Goal: Task Accomplishment & Management: Use online tool/utility

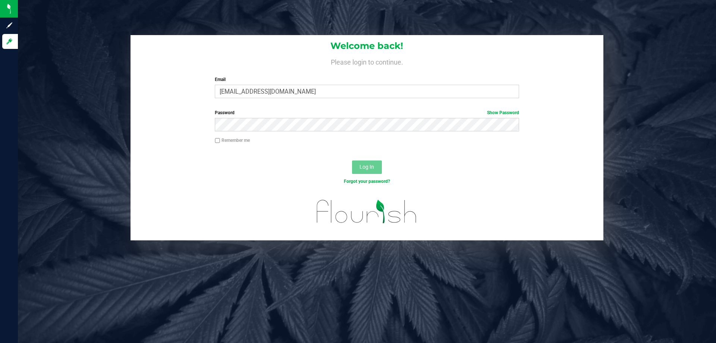
type input "[EMAIL_ADDRESS][DOMAIN_NAME]"
click at [352, 160] on button "Log In" at bounding box center [367, 166] width 30 height 13
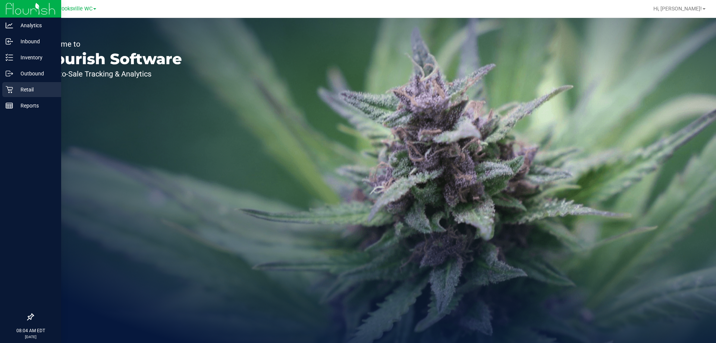
click at [36, 86] on p "Retail" at bounding box center [35, 89] width 45 height 9
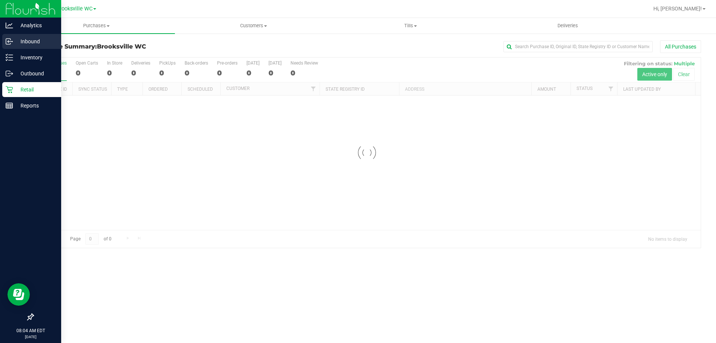
click at [33, 40] on p "Inbound" at bounding box center [35, 41] width 45 height 9
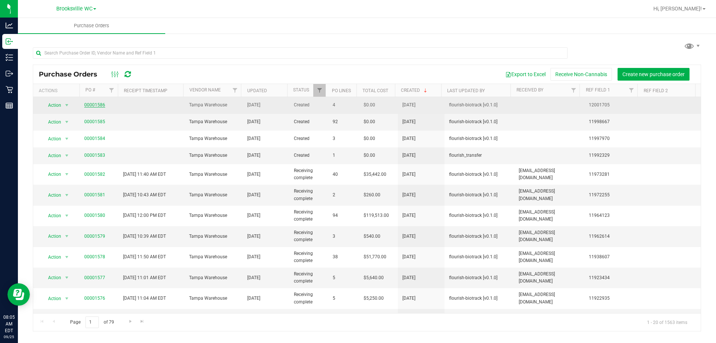
click at [93, 106] on link "00001586" at bounding box center [94, 104] width 21 height 5
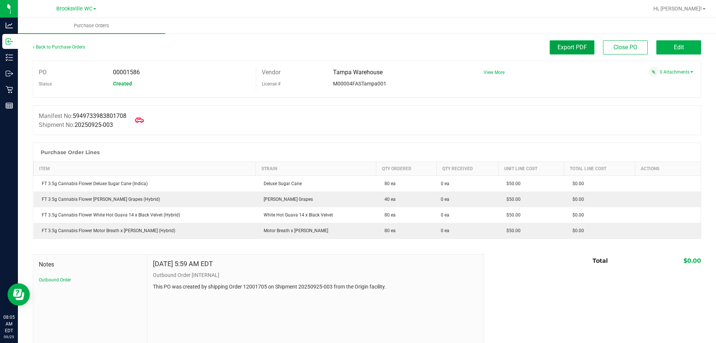
click at [575, 44] on span "Export PDF" at bounding box center [572, 47] width 29 height 7
click at [69, 44] on link "Back to Purchase Orders" at bounding box center [59, 46] width 52 height 5
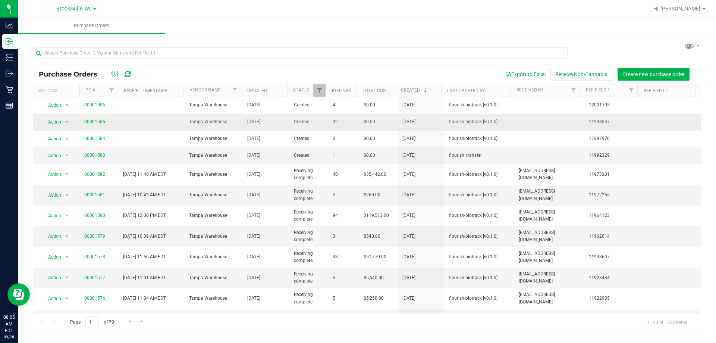
click at [94, 123] on link "00001585" at bounding box center [94, 121] width 21 height 5
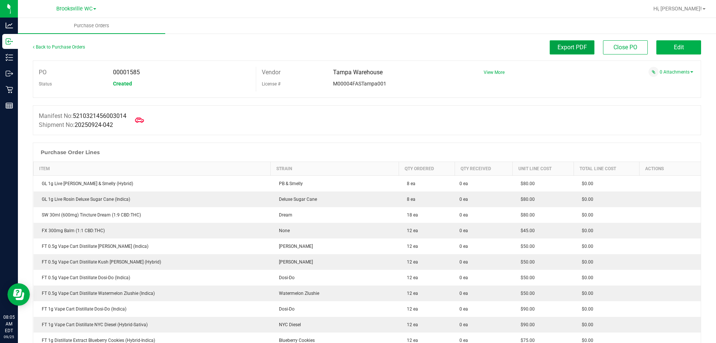
click at [568, 49] on span "Export PDF" at bounding box center [572, 47] width 29 height 7
click at [68, 46] on link "Back to Purchase Orders" at bounding box center [59, 46] width 52 height 5
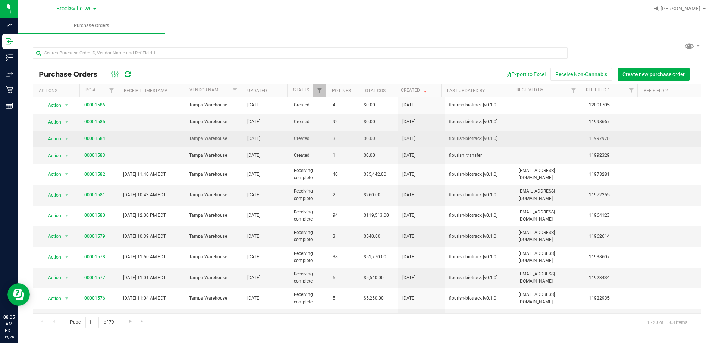
click at [92, 137] on link "00001584" at bounding box center [94, 138] width 21 height 5
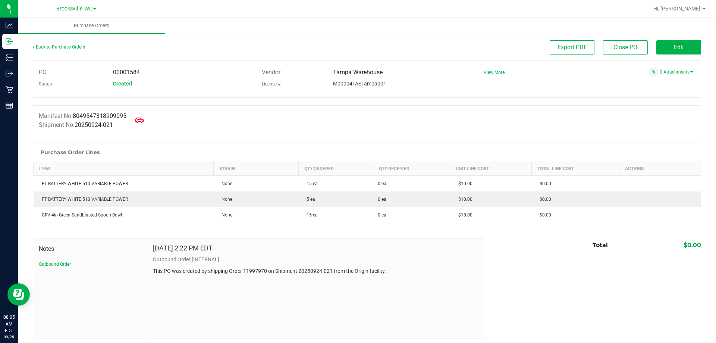
click at [59, 46] on link "Back to Purchase Orders" at bounding box center [59, 46] width 52 height 5
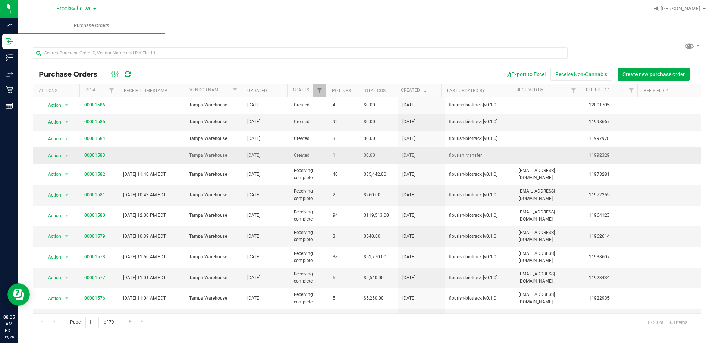
click at [94, 151] on td "00001583" at bounding box center [99, 155] width 39 height 17
click at [94, 156] on link "00001583" at bounding box center [94, 155] width 21 height 5
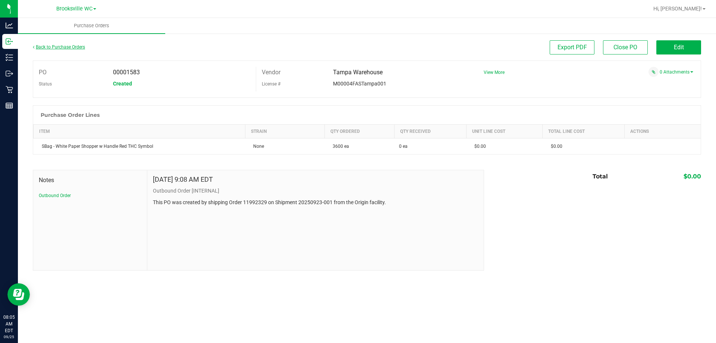
click at [67, 49] on link "Back to Purchase Orders" at bounding box center [59, 46] width 52 height 5
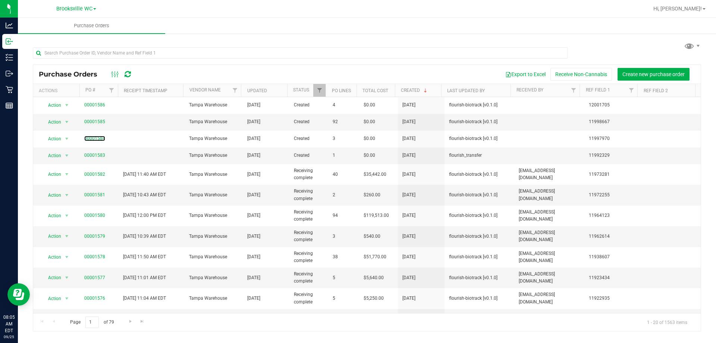
click at [98, 136] on link "00001584" at bounding box center [94, 138] width 21 height 5
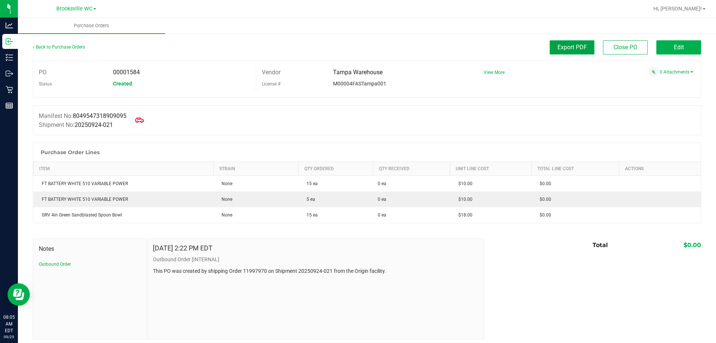
click at [563, 46] on span "Export PDF" at bounding box center [572, 47] width 29 height 7
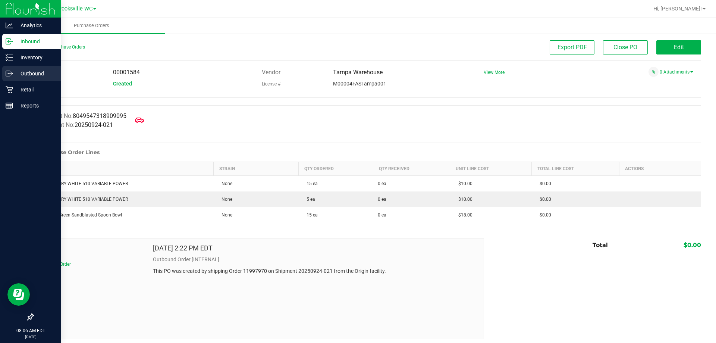
click at [12, 79] on div "Outbound" at bounding box center [31, 73] width 59 height 15
click at [16, 85] on div "Retail" at bounding box center [31, 89] width 59 height 15
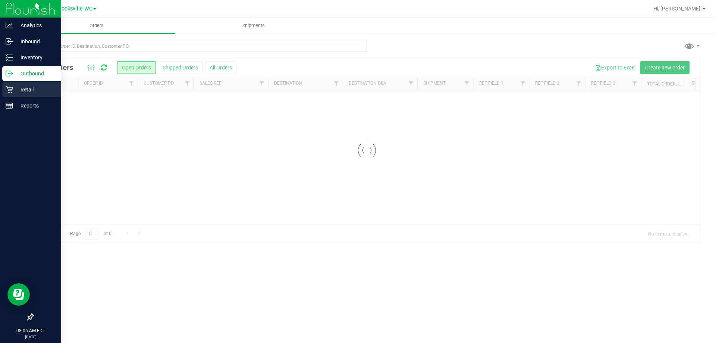
click at [32, 95] on div "Retail" at bounding box center [31, 89] width 59 height 15
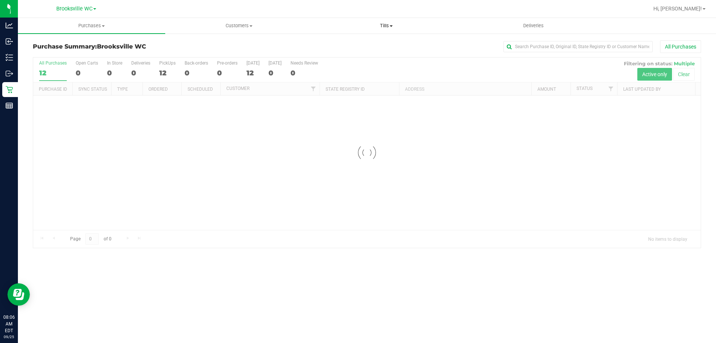
click at [389, 24] on span "Tills" at bounding box center [386, 25] width 147 height 7
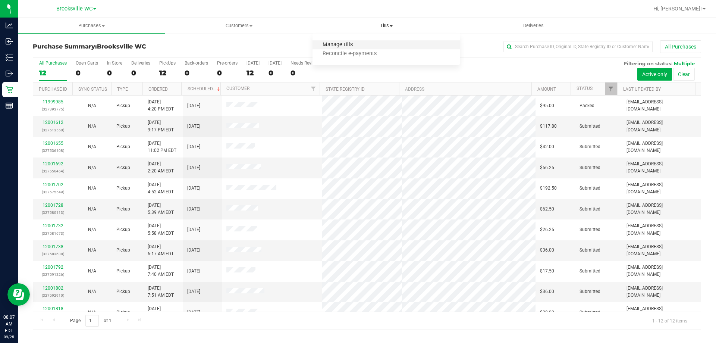
click at [350, 44] on span "Manage tills" at bounding box center [338, 45] width 50 height 6
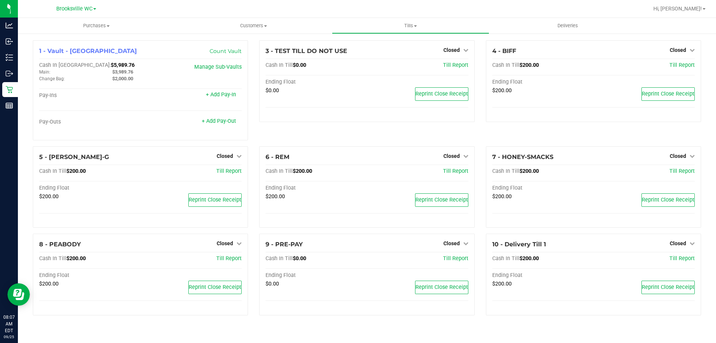
click at [307, 131] on div "3 - TEST TILL DO NOT USE Closed Open Till Cash In Till $0.00 Till Report Ending…" at bounding box center [367, 93] width 226 height 106
click at [238, 157] on icon at bounding box center [239, 155] width 5 height 5
click at [234, 174] on link "Open Till" at bounding box center [225, 171] width 20 height 6
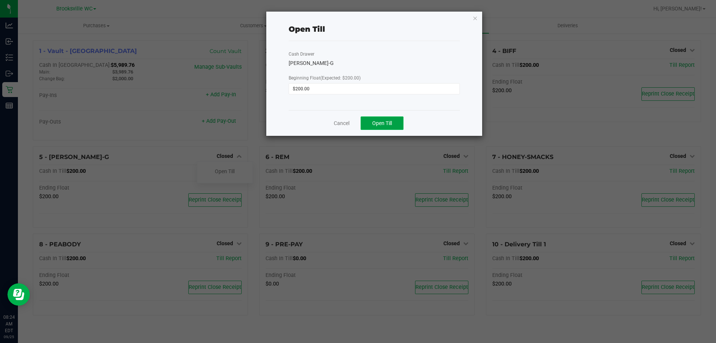
click at [383, 123] on span "Open Till" at bounding box center [382, 123] width 20 height 6
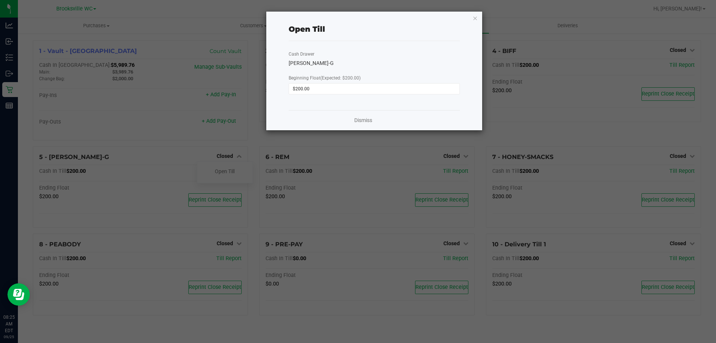
click at [366, 118] on link "Dismiss" at bounding box center [363, 120] width 18 height 8
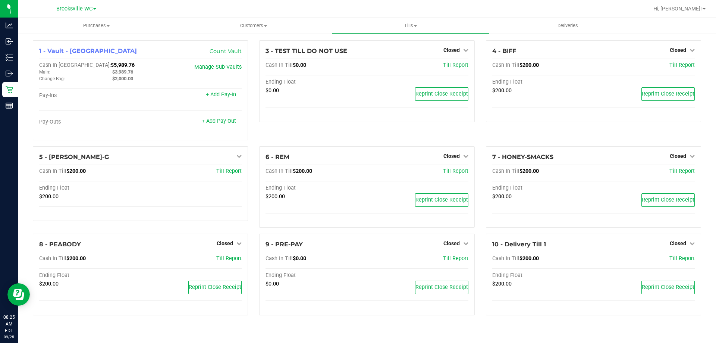
click at [460, 157] on link "Closed" at bounding box center [456, 156] width 25 height 6
click at [456, 174] on link "Open Till" at bounding box center [452, 171] width 20 height 6
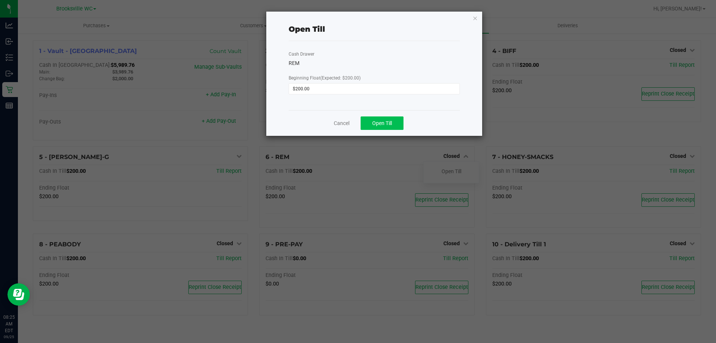
click at [393, 121] on button "Open Till" at bounding box center [382, 122] width 43 height 13
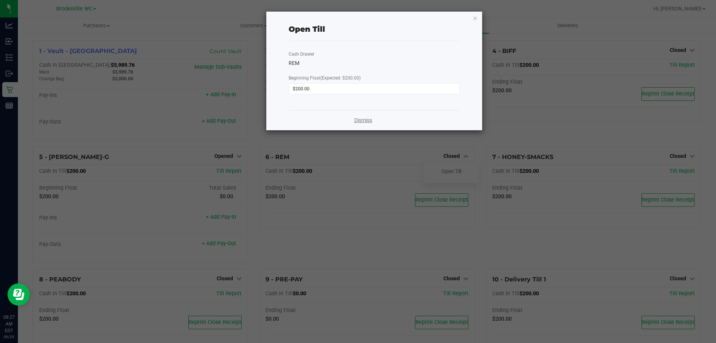
click at [368, 121] on link "Dismiss" at bounding box center [363, 120] width 18 height 8
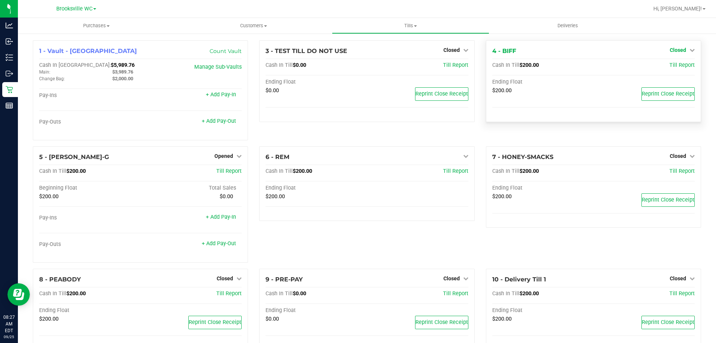
click at [690, 49] on icon at bounding box center [692, 49] width 5 height 5
click at [673, 68] on link "Open Till" at bounding box center [678, 66] width 20 height 6
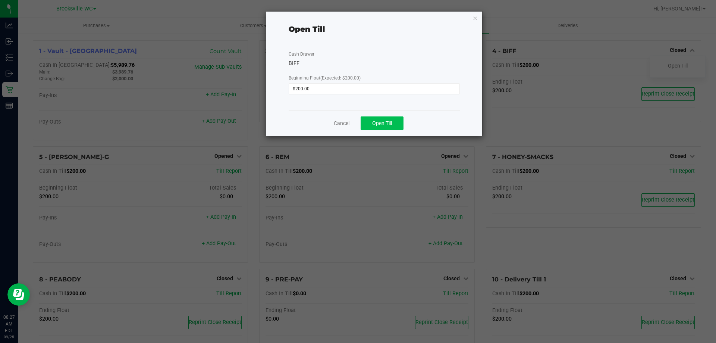
click at [392, 125] on span "Open Till" at bounding box center [382, 123] width 20 height 6
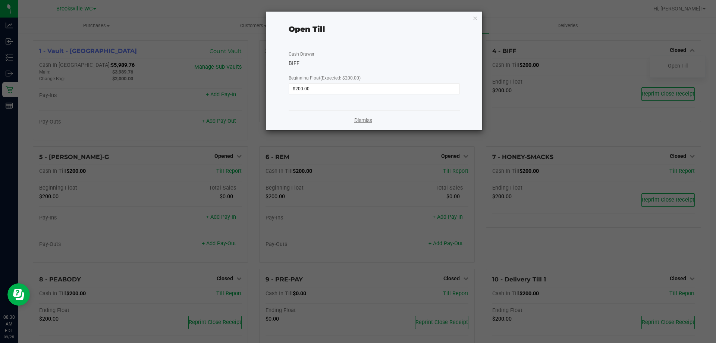
click at [370, 118] on link "Dismiss" at bounding box center [363, 120] width 18 height 8
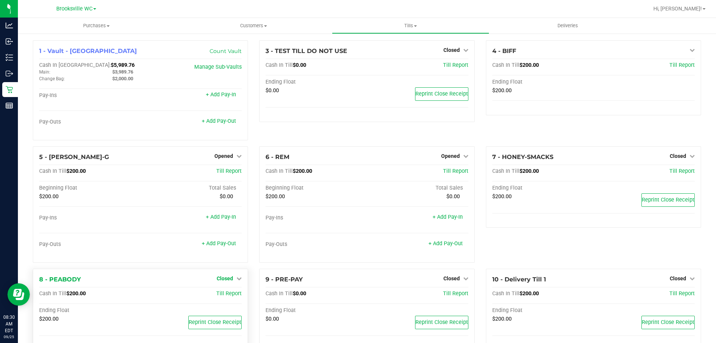
click at [226, 280] on span "Closed" at bounding box center [225, 278] width 16 height 6
click at [228, 293] on link "Open Till" at bounding box center [225, 294] width 20 height 6
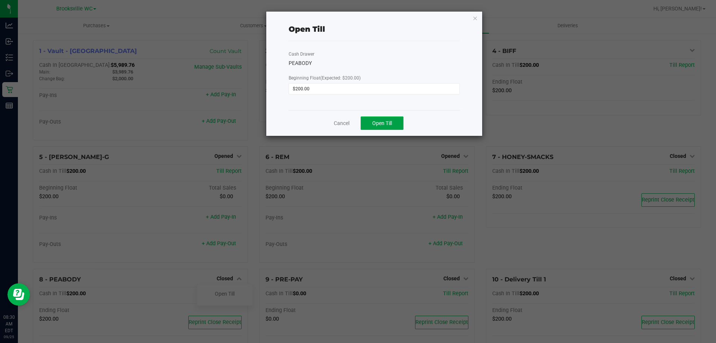
click at [397, 125] on button "Open Till" at bounding box center [382, 122] width 43 height 13
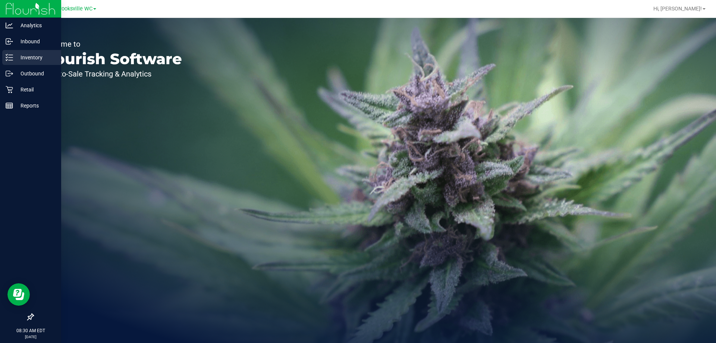
click at [28, 58] on p "Inventory" at bounding box center [35, 57] width 45 height 9
click at [39, 39] on p "Inbound" at bounding box center [35, 41] width 45 height 9
